Goal: Check status: Check status

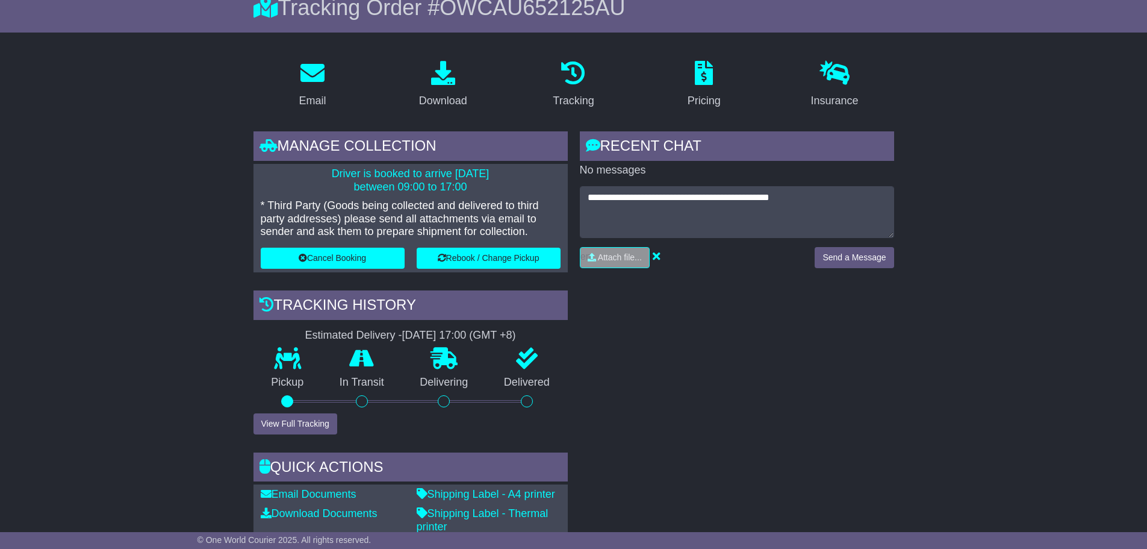
scroll to position [120, 0]
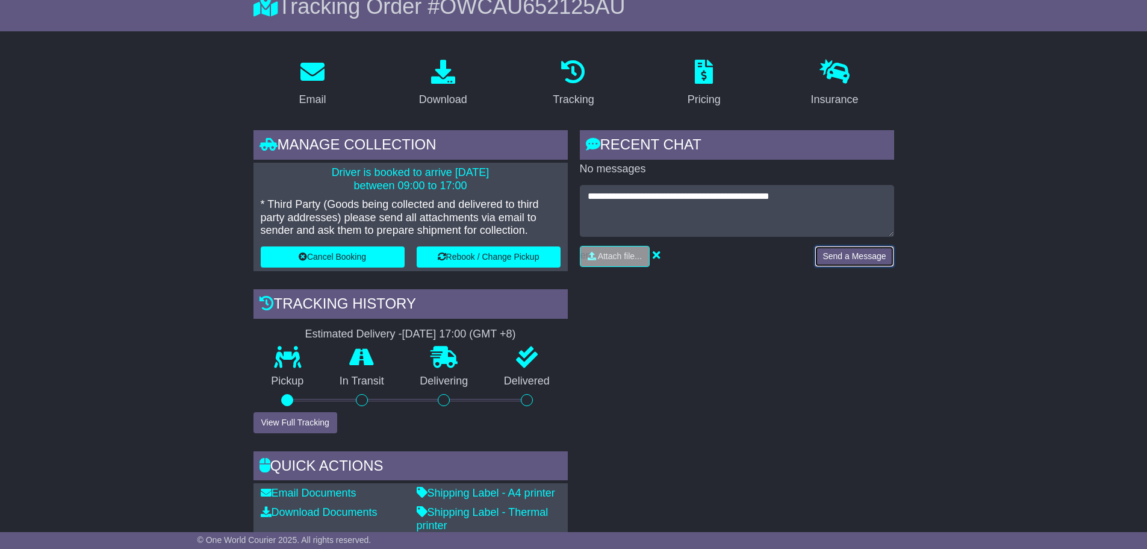
click at [852, 261] on button "Send a Message" at bounding box center [854, 256] width 79 height 21
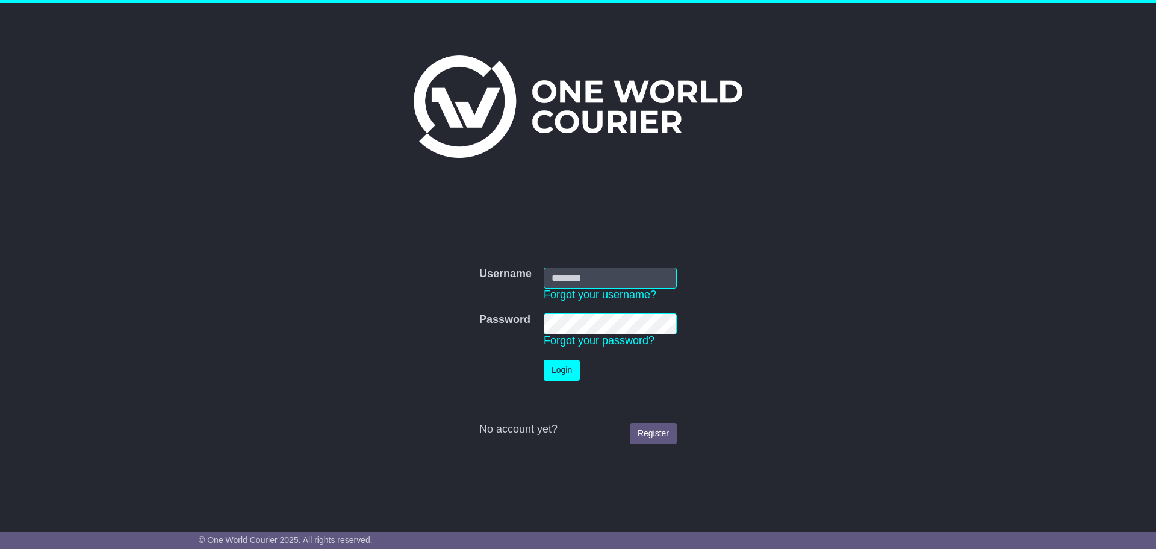
type input "**********"
click at [578, 373] on button "Login" at bounding box center [562, 370] width 36 height 21
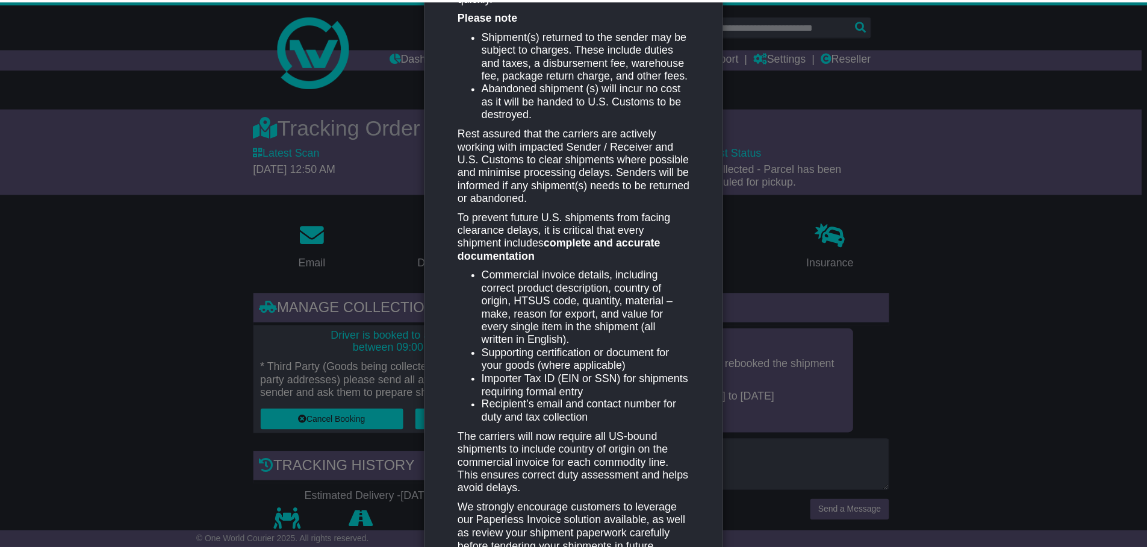
scroll to position [494, 0]
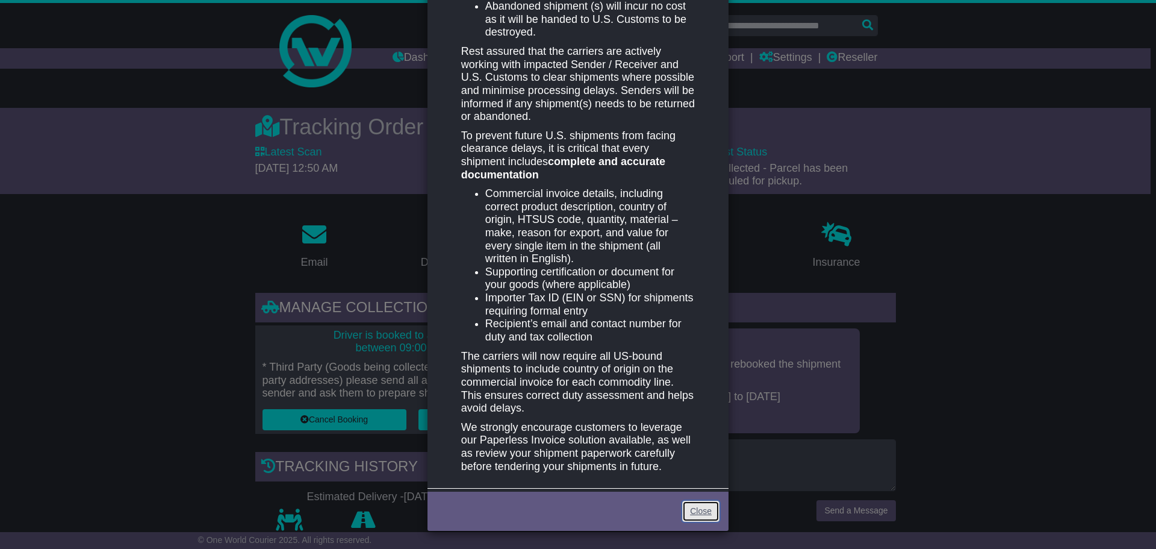
click at [710, 516] on link "Close" at bounding box center [700, 511] width 37 height 21
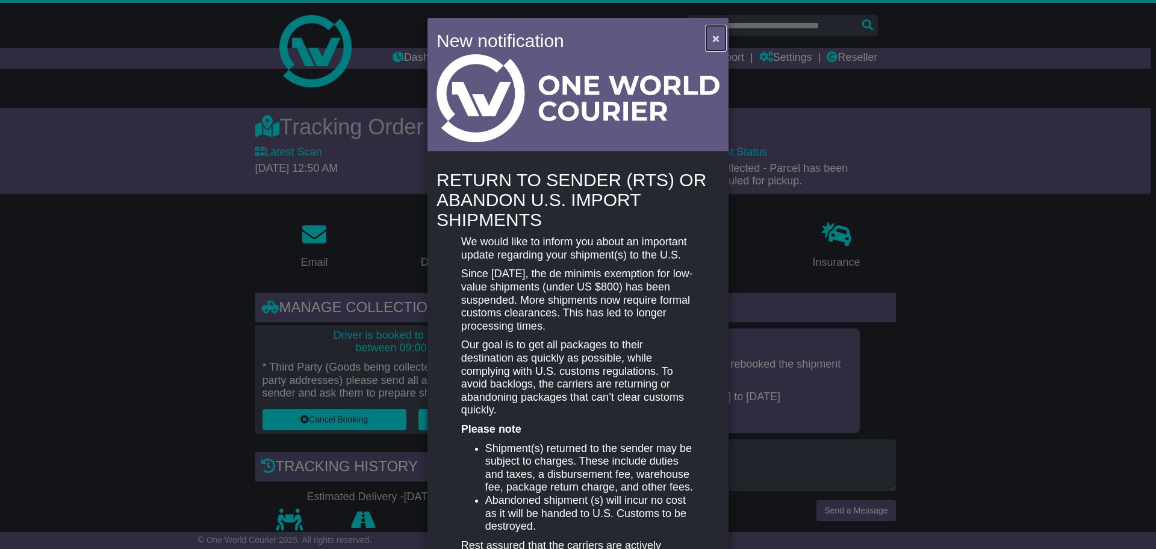
click at [713, 39] on span "×" at bounding box center [716, 38] width 7 height 14
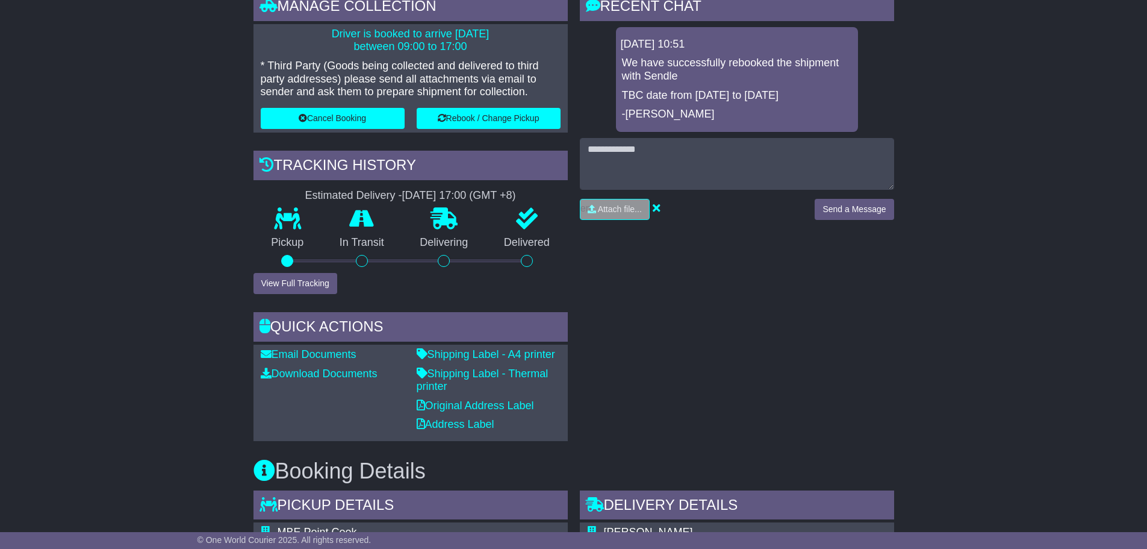
scroll to position [241, 0]
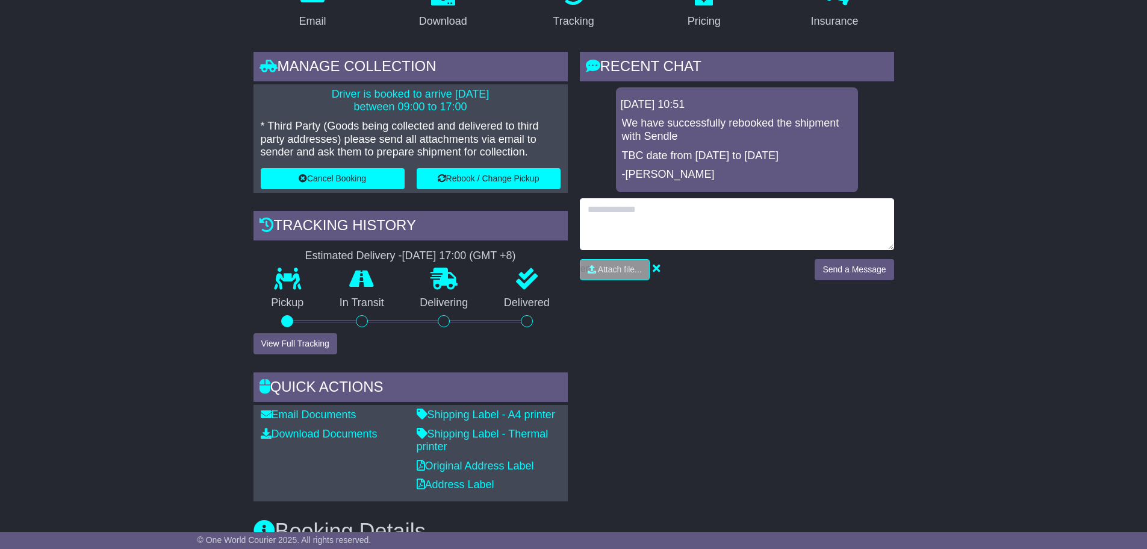
click at [724, 203] on textarea at bounding box center [737, 224] width 314 height 52
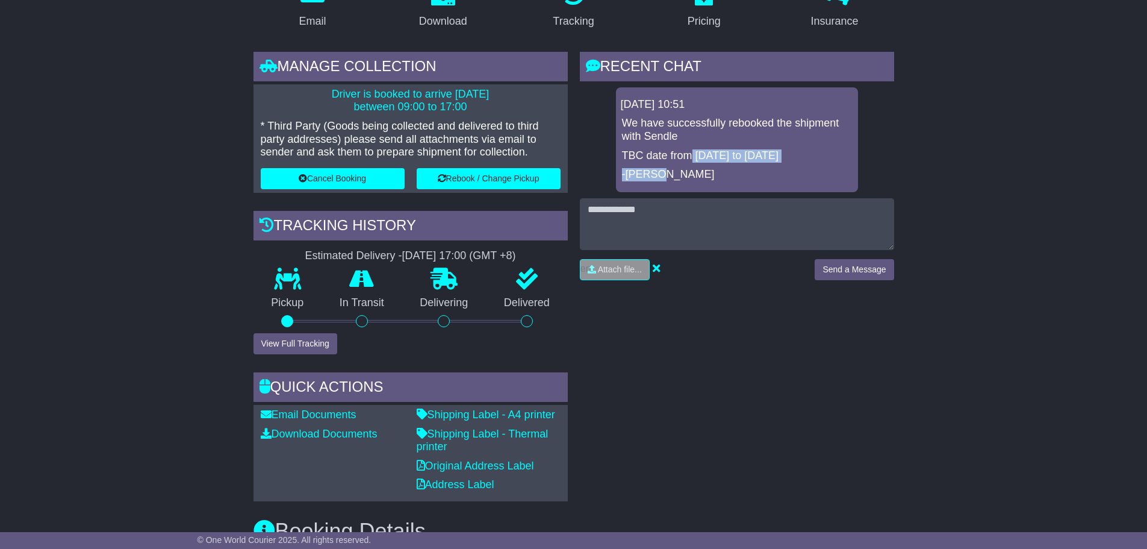
drag, startPoint x: 691, startPoint y: 152, endPoint x: 820, endPoint y: 168, distance: 129.8
click at [820, 168] on div "We have successfully rebooked the shipment with Sendle TBC date from 30/09 to 0…" at bounding box center [737, 149] width 233 height 64
click at [821, 172] on p "-Gerard" at bounding box center [737, 174] width 230 height 13
drag, startPoint x: 695, startPoint y: 154, endPoint x: 796, endPoint y: 163, distance: 101.5
click at [796, 163] on div "We have successfully rebooked the shipment with Sendle TBC date from 30/09 to 0…" at bounding box center [737, 149] width 233 height 64
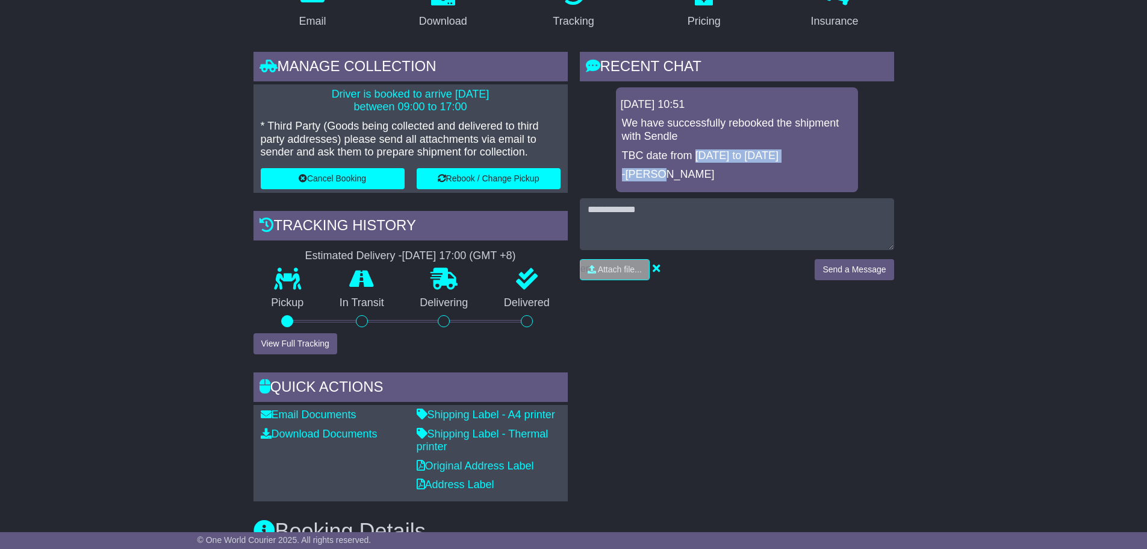
click at [840, 181] on div "01 Oct 2025 10:51 We have successfully rebooked the shipment with Sendle TBC da…" at bounding box center [737, 139] width 242 height 105
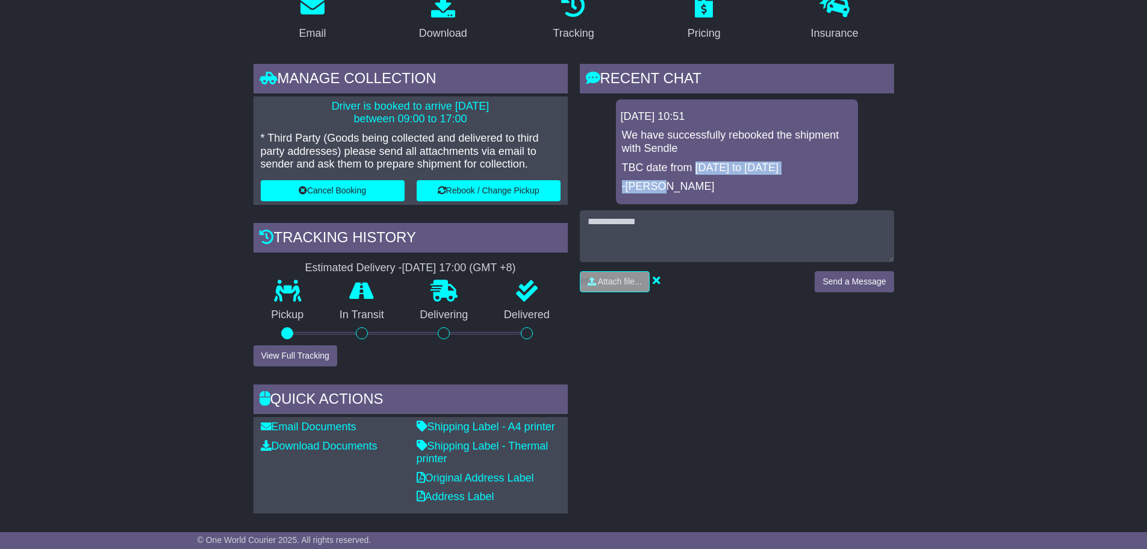
scroll to position [120, 0]
